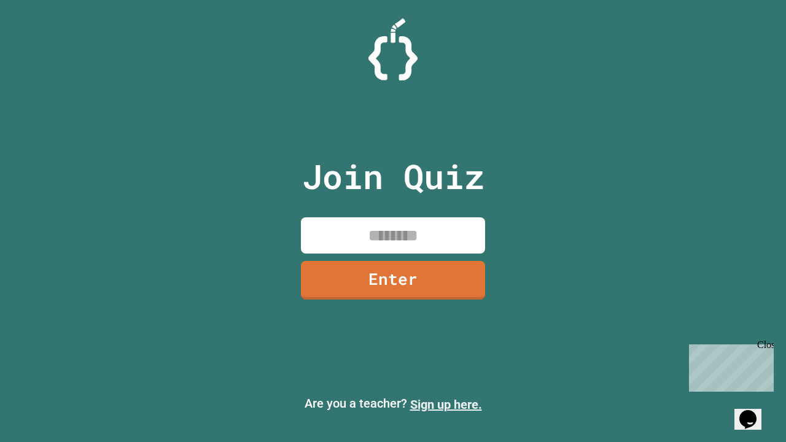
click at [446, 404] on link "Sign up here." at bounding box center [446, 404] width 72 height 15
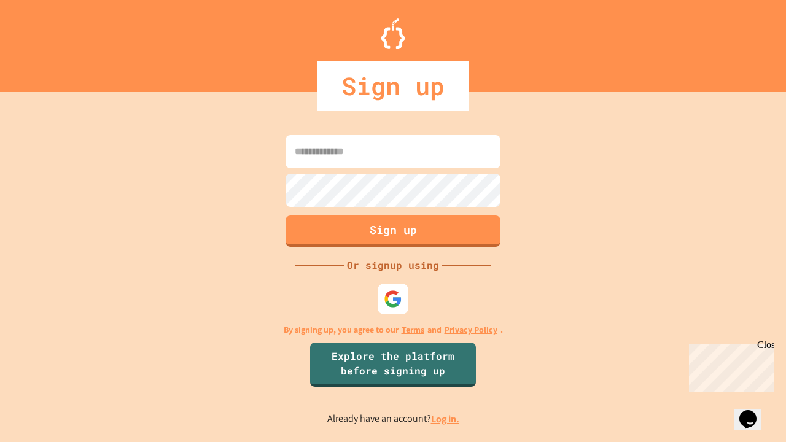
click at [446, 419] on link "Log in." at bounding box center [445, 418] width 28 height 13
